Goal: Information Seeking & Learning: Check status

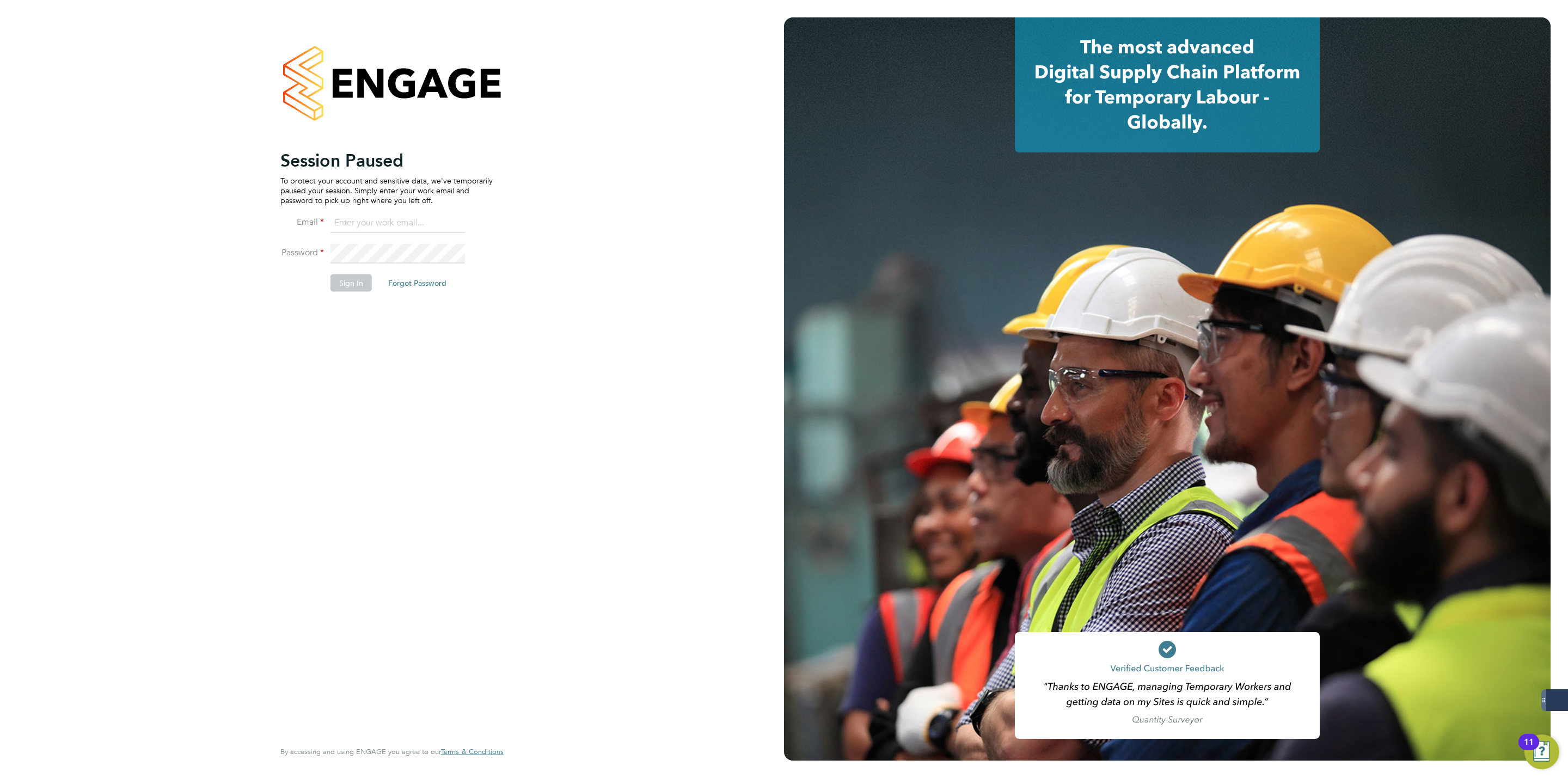
click at [404, 231] on input at bounding box center [398, 223] width 134 height 19
type input "george@mmpconsultancy.co.uk"
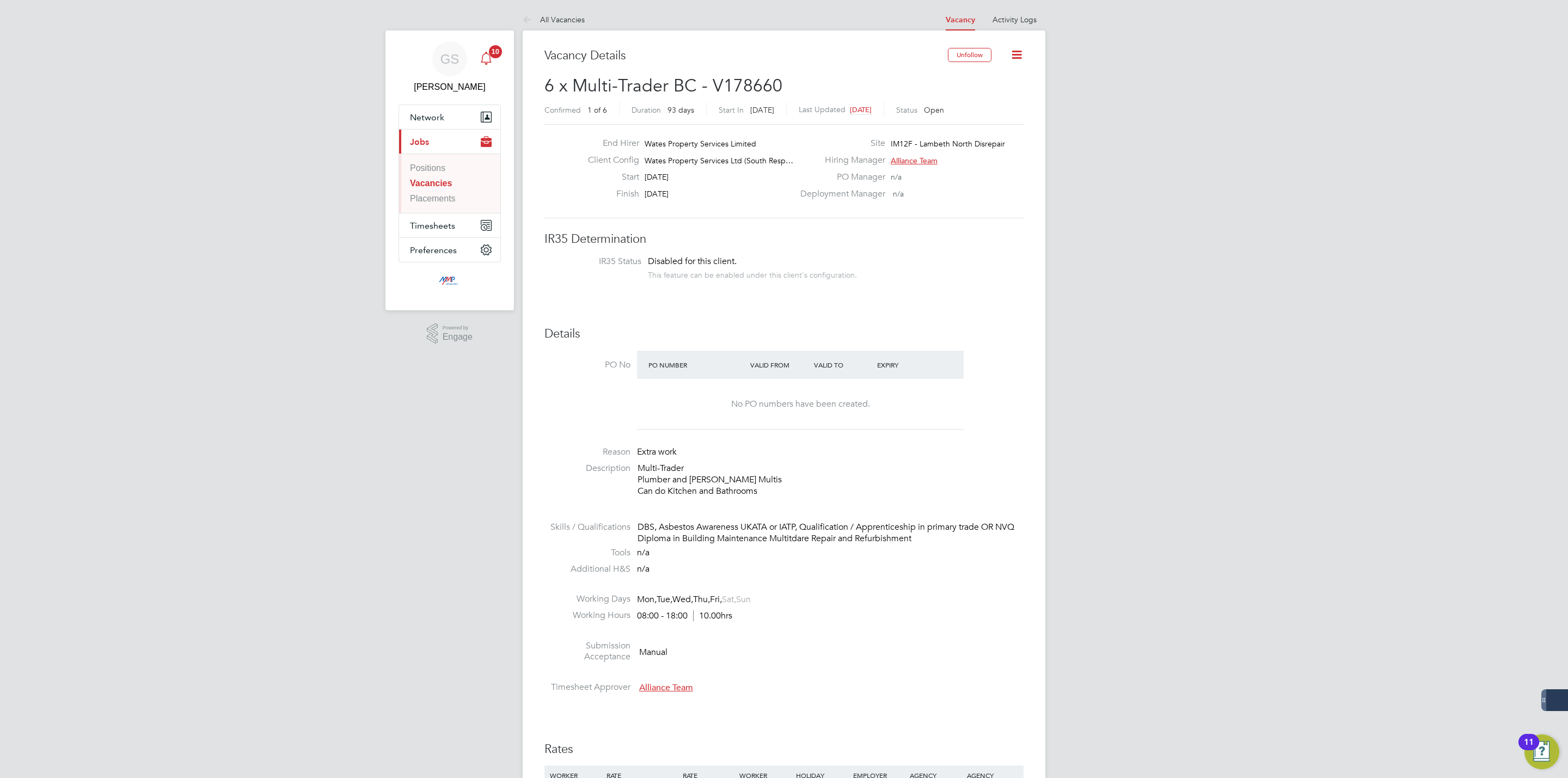
click at [492, 61] on icon "Main navigation" at bounding box center [486, 58] width 13 height 13
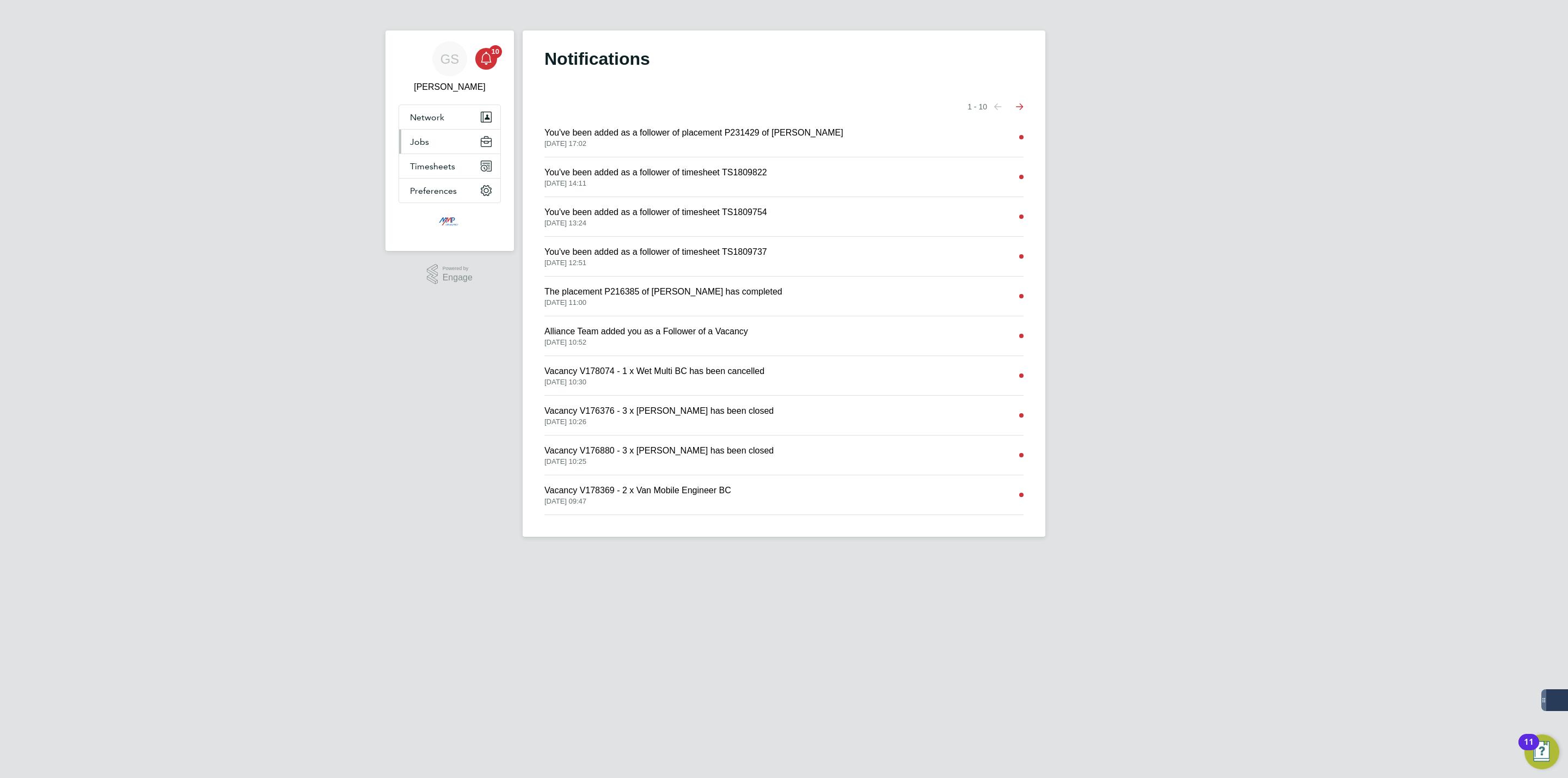
click at [428, 142] on span "Jobs" at bounding box center [419, 141] width 19 height 10
click at [438, 178] on link "Vacancies" at bounding box center [430, 183] width 40 height 9
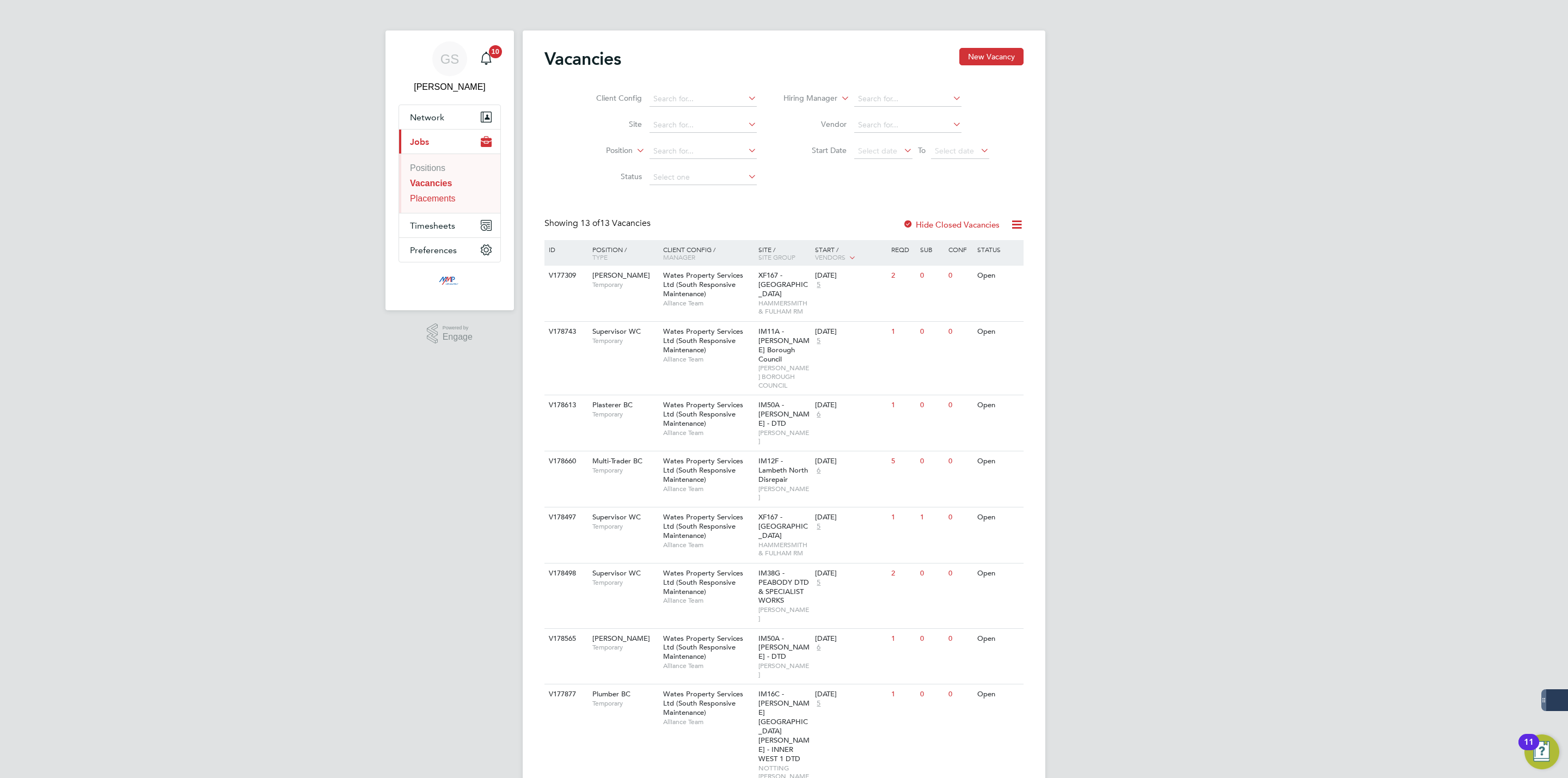
click at [440, 198] on link "Placements" at bounding box center [433, 198] width 46 height 9
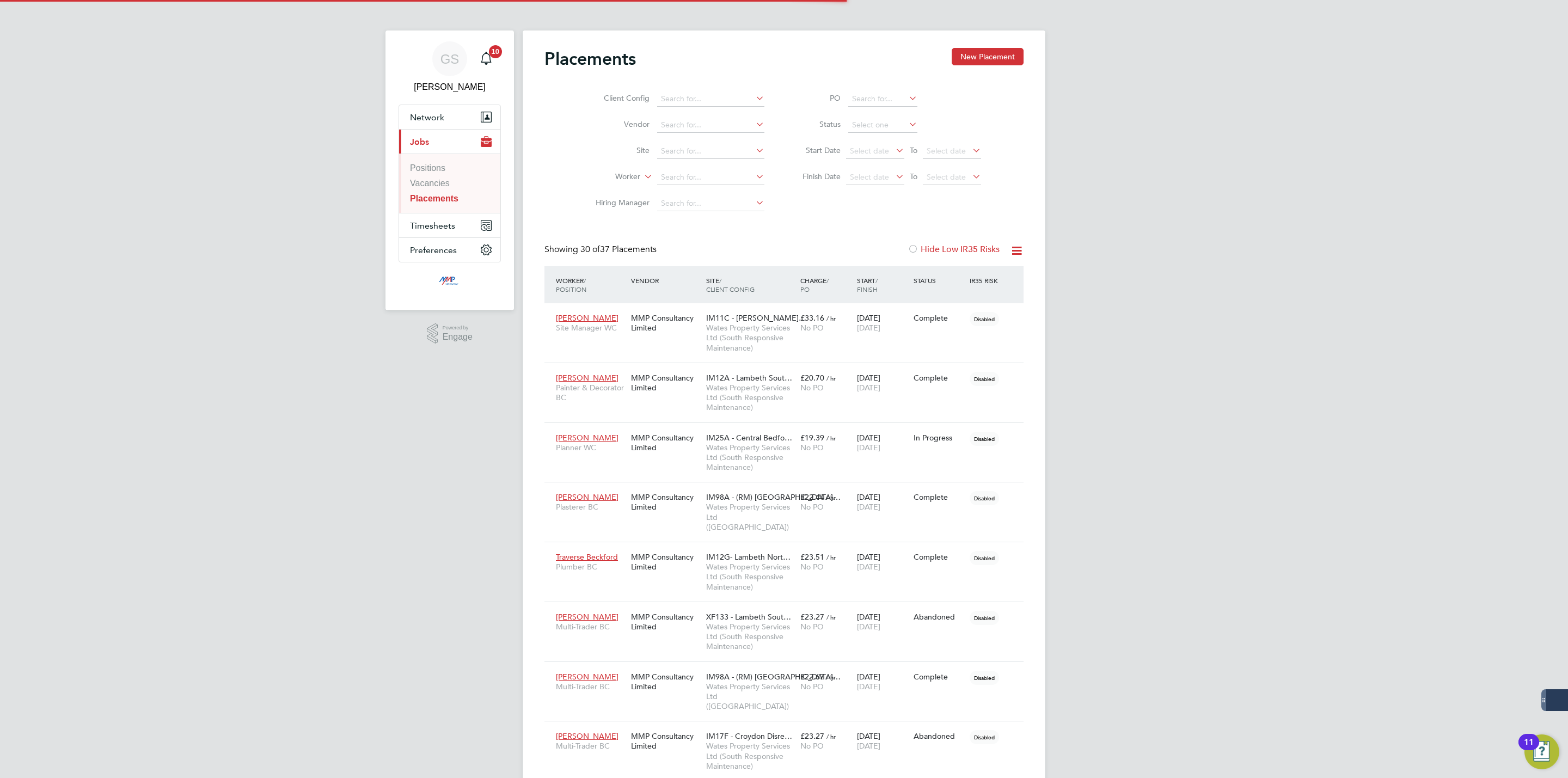
scroll to position [31, 76]
click at [859, 124] on input at bounding box center [883, 125] width 69 height 15
click at [859, 131] on input at bounding box center [883, 125] width 69 height 15
click at [858, 134] on li "Active" at bounding box center [883, 141] width 70 height 14
type input "Active"
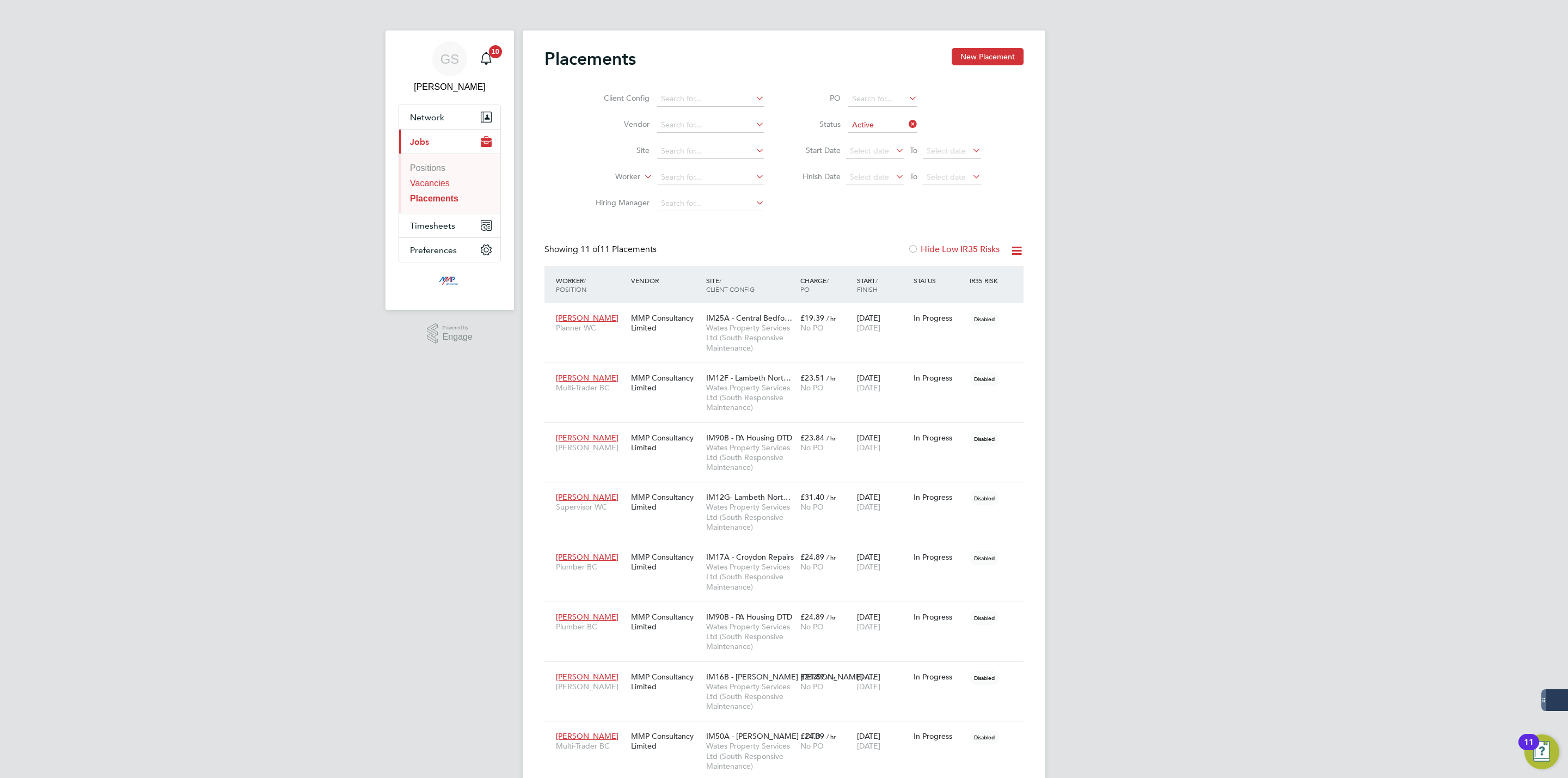
click at [446, 180] on link "Vacancies" at bounding box center [430, 183] width 40 height 9
